Goal: Information Seeking & Learning: Learn about a topic

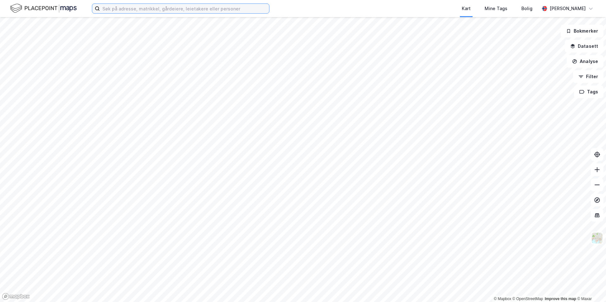
click at [192, 9] on input at bounding box center [184, 9] width 169 height 10
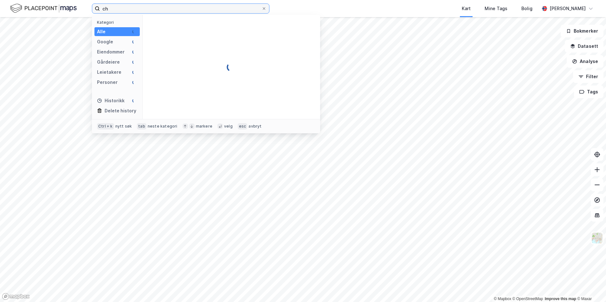
type input "c"
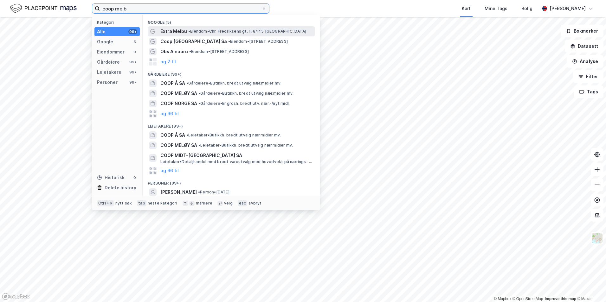
type input "coop melb"
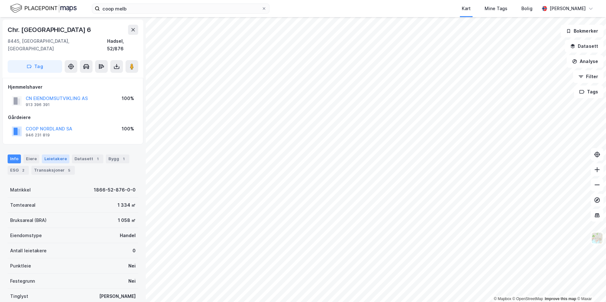
click at [54, 155] on div "Leietakere" at bounding box center [56, 159] width 28 height 9
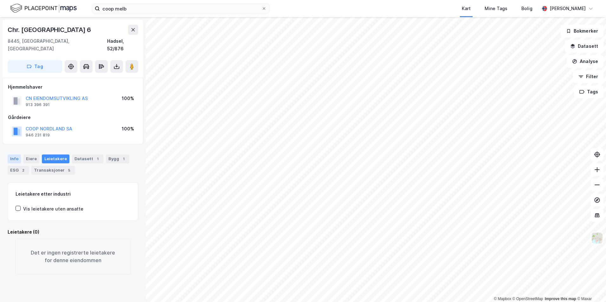
click at [12, 155] on div "Info" at bounding box center [14, 159] width 13 height 9
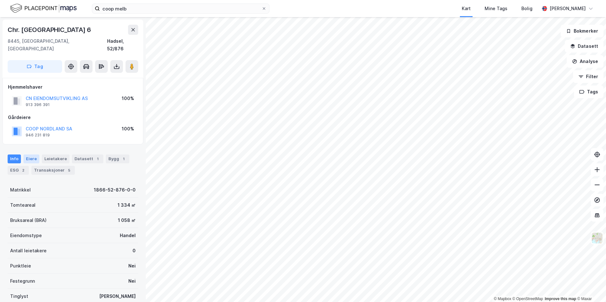
click at [32, 155] on div "Eiere" at bounding box center [31, 159] width 16 height 9
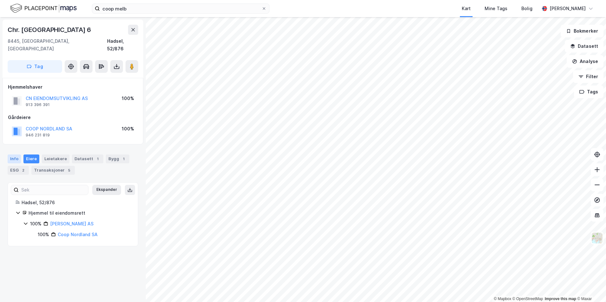
click at [14, 155] on div "Info" at bounding box center [14, 159] width 13 height 9
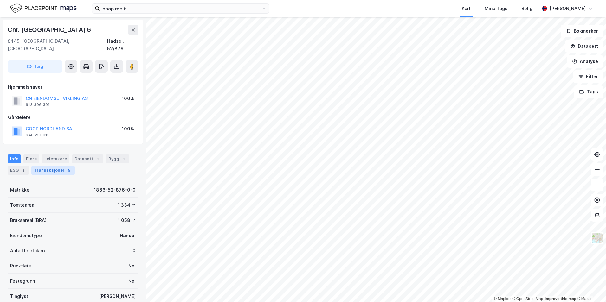
click at [59, 166] on div "Transaksjoner 5" at bounding box center [52, 170] width 43 height 9
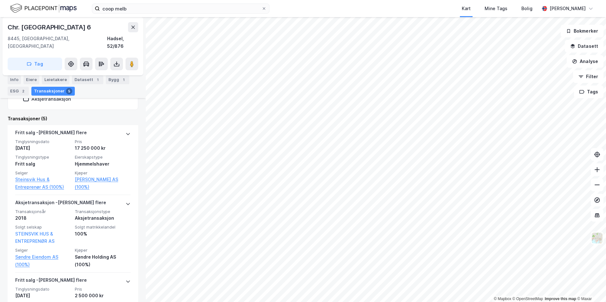
scroll to position [159, 0]
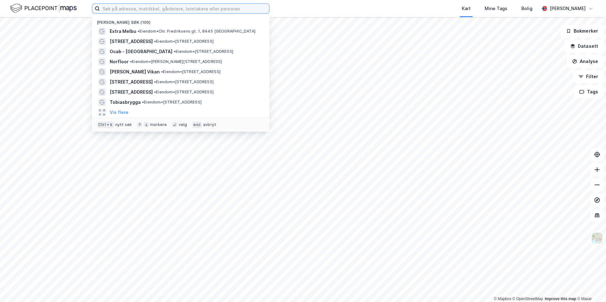
click at [127, 7] on input at bounding box center [184, 9] width 169 height 10
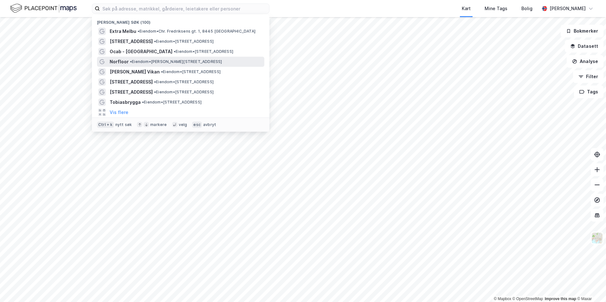
click at [124, 62] on span "Norfloor" at bounding box center [119, 62] width 19 height 8
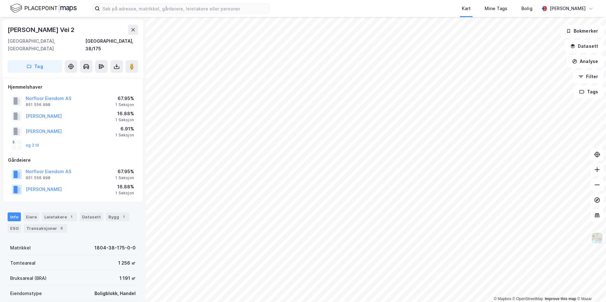
click at [58, 95] on div "Norfloor Eiendom AS" at bounding box center [49, 99] width 46 height 8
click at [0, 0] on button "Norfloor Eiendom AS" at bounding box center [0, 0] width 0 height 0
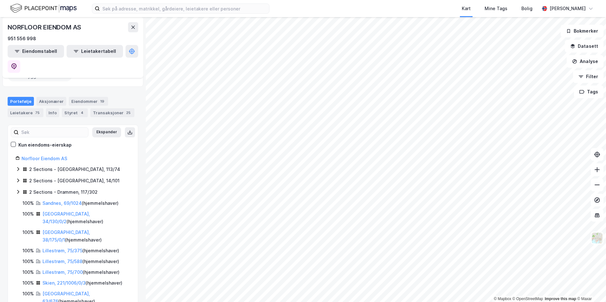
scroll to position [63, 0]
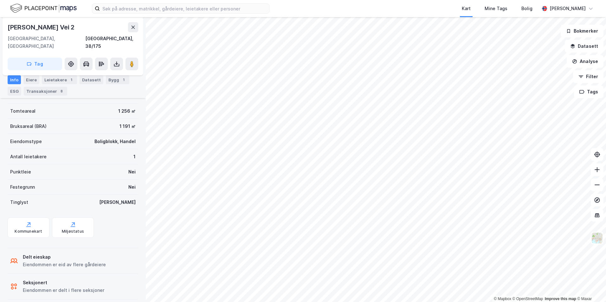
scroll to position [57, 0]
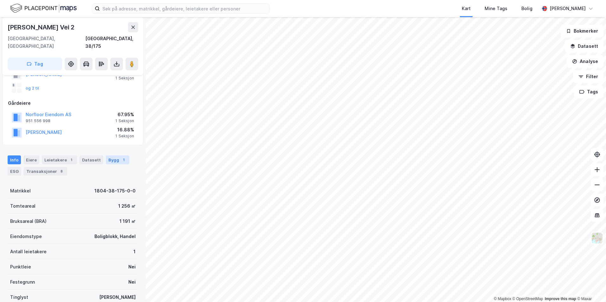
click at [106, 156] on div "Bygg 1" at bounding box center [117, 160] width 23 height 9
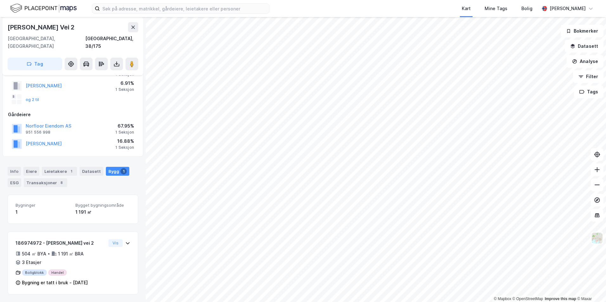
scroll to position [38, 0]
